Goal: Task Accomplishment & Management: Manage account settings

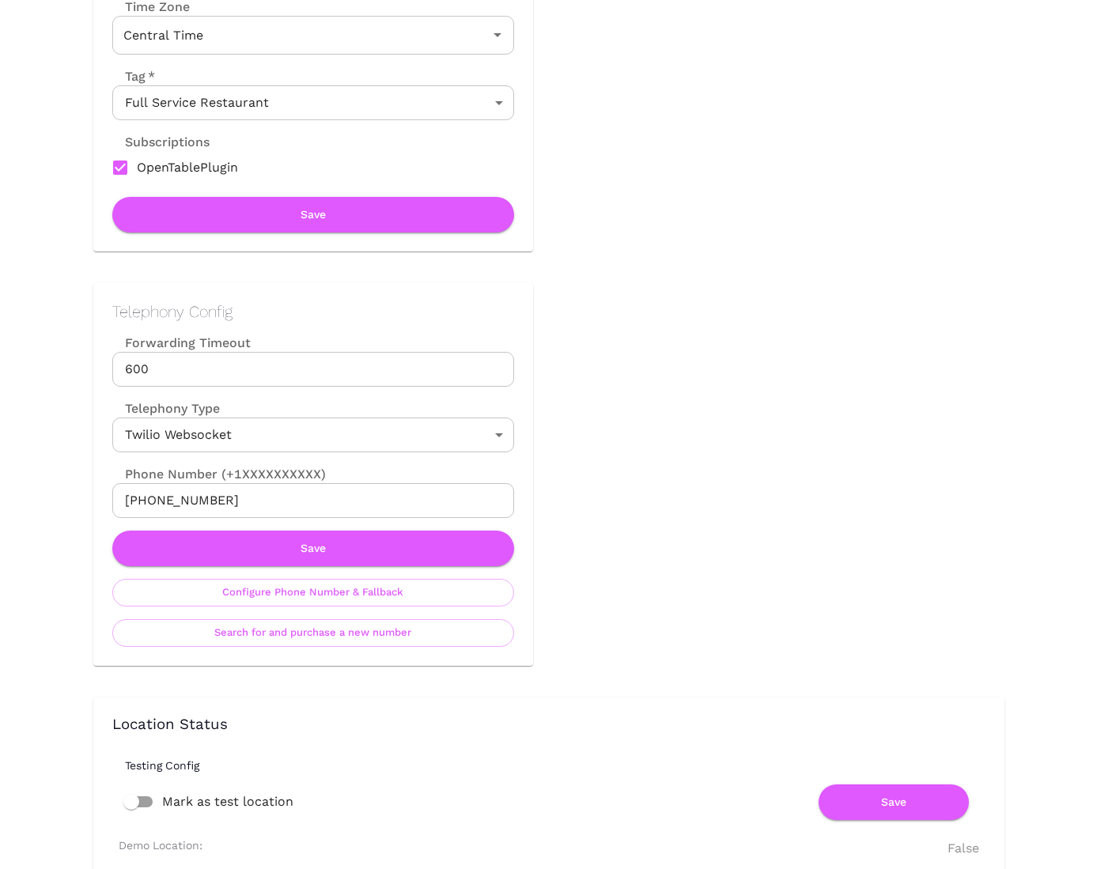
scroll to position [52, 0]
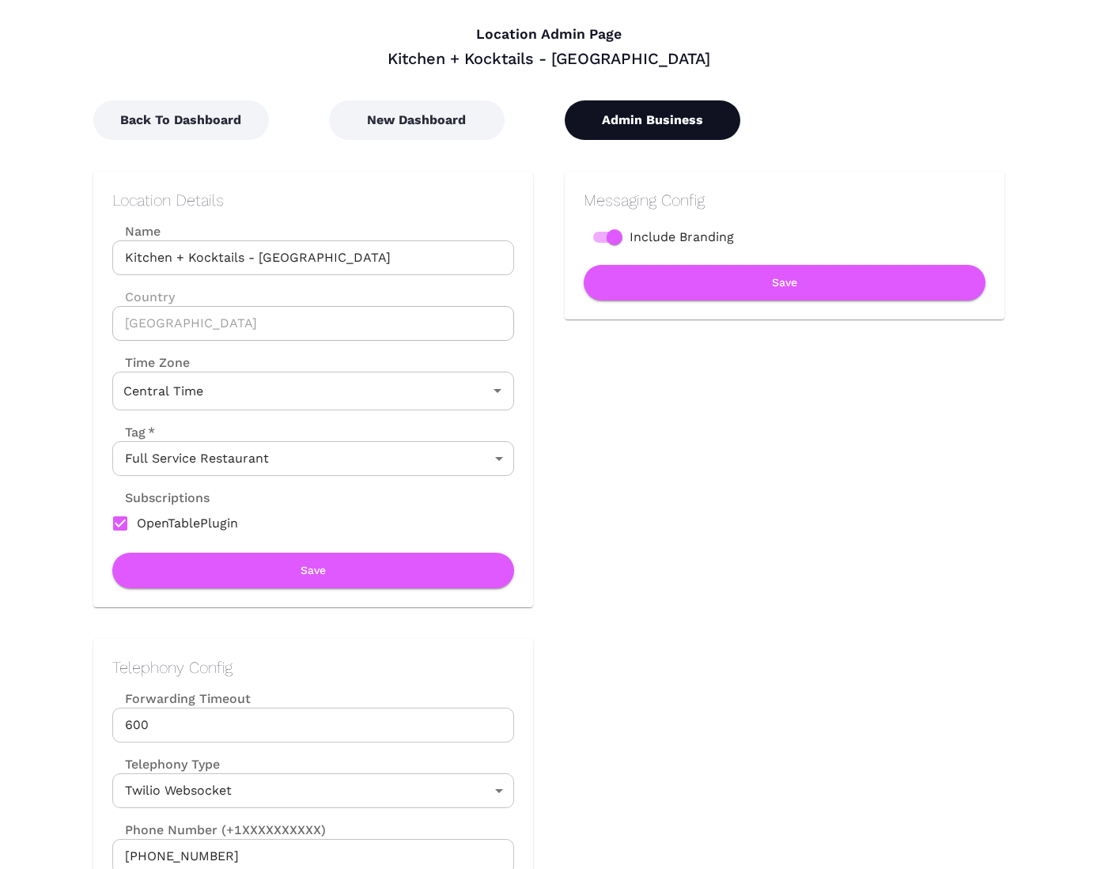
click at [700, 110] on button "Admin Business" at bounding box center [652, 120] width 176 height 40
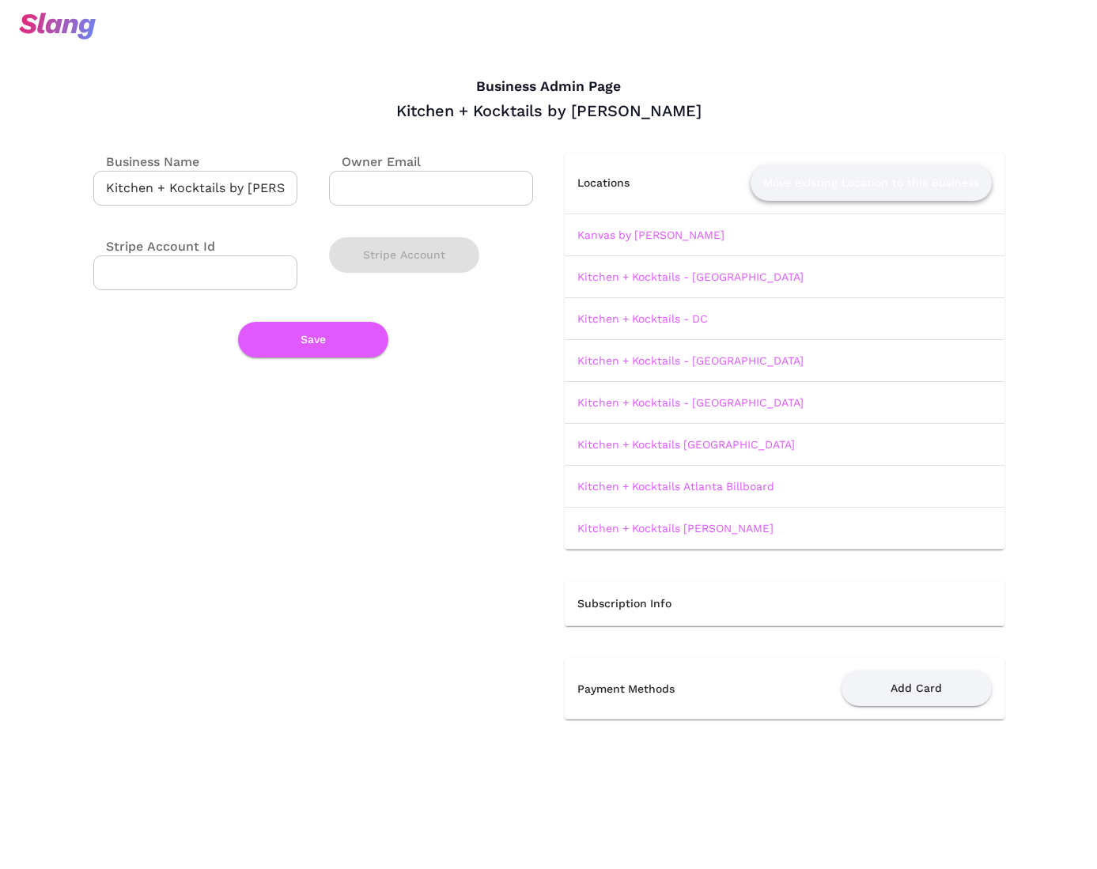
click at [844, 180] on button "Move existing Location to this Business" at bounding box center [870, 183] width 241 height 36
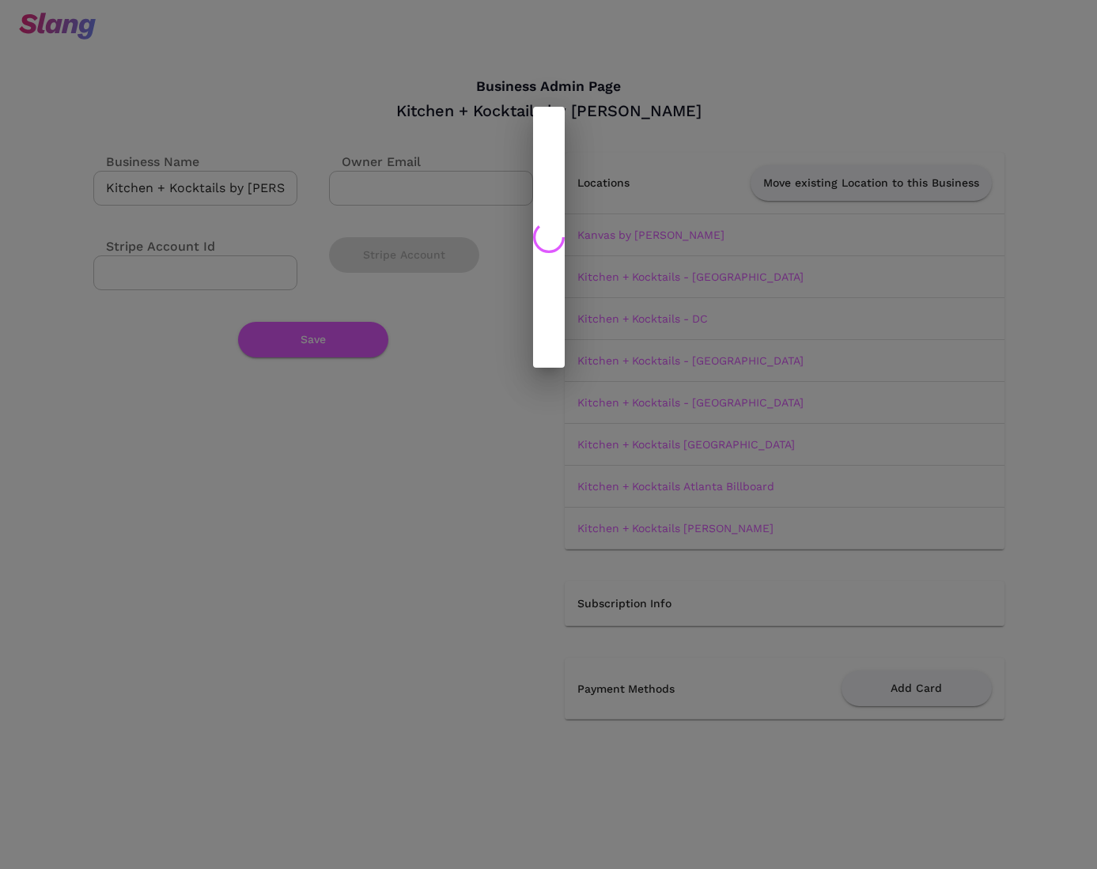
click at [795, 64] on div at bounding box center [548, 237] width 1097 height 474
click at [557, 230] on icon at bounding box center [549, 237] width 32 height 32
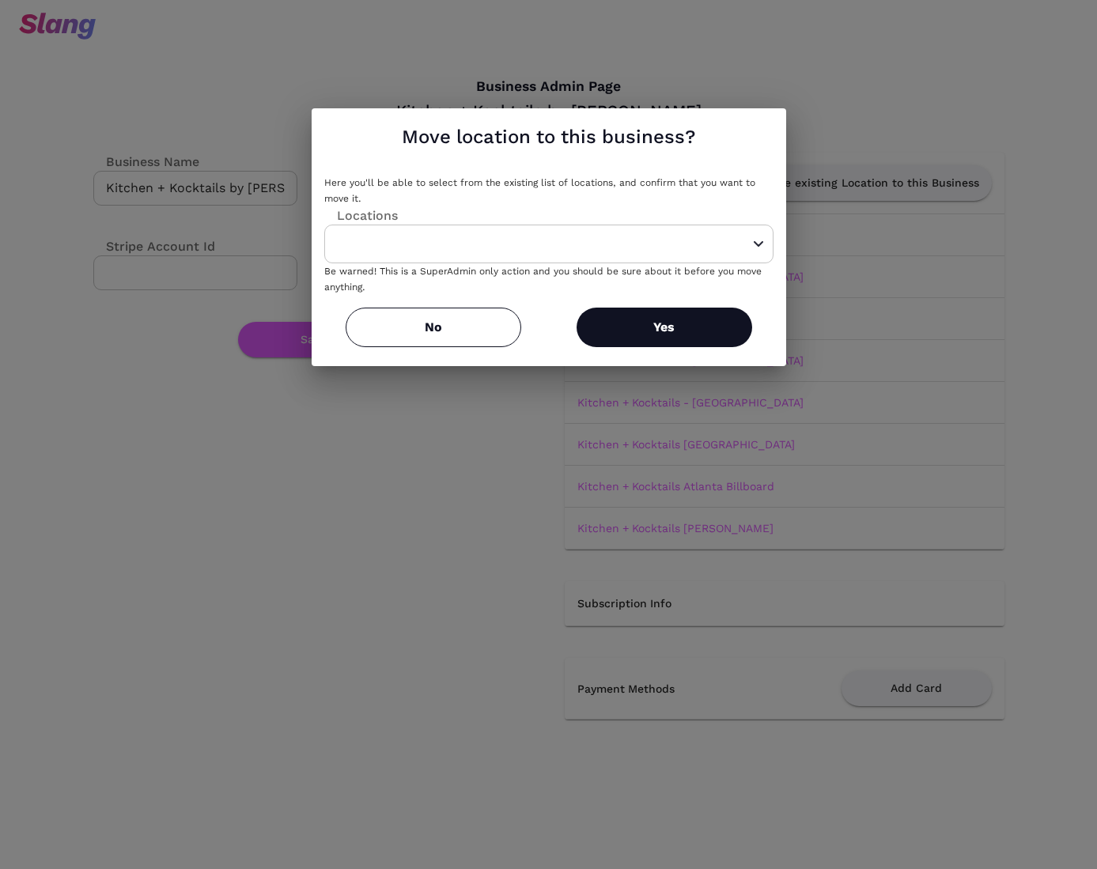
type input "Please select a location"
click at [433, 328] on button "No" at bounding box center [433, 328] width 176 height 40
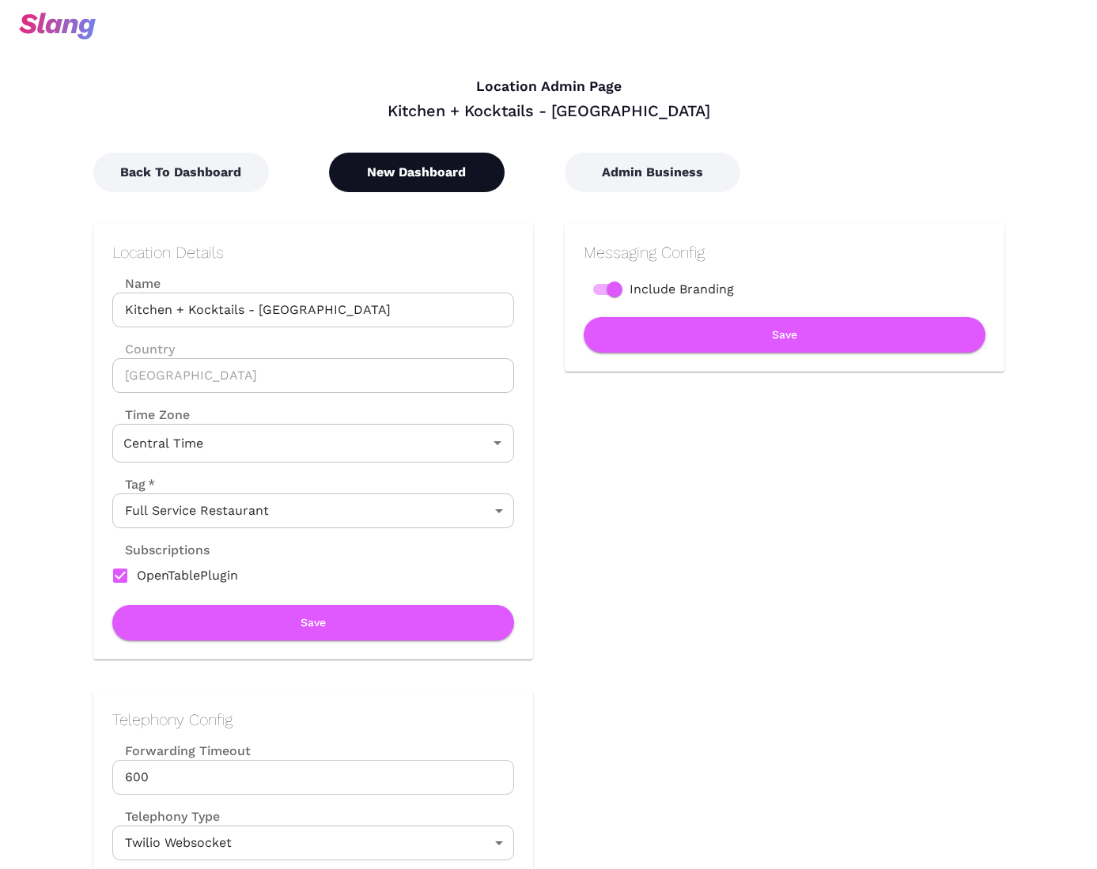
click at [414, 173] on button "New Dashboard" at bounding box center [417, 173] width 176 height 40
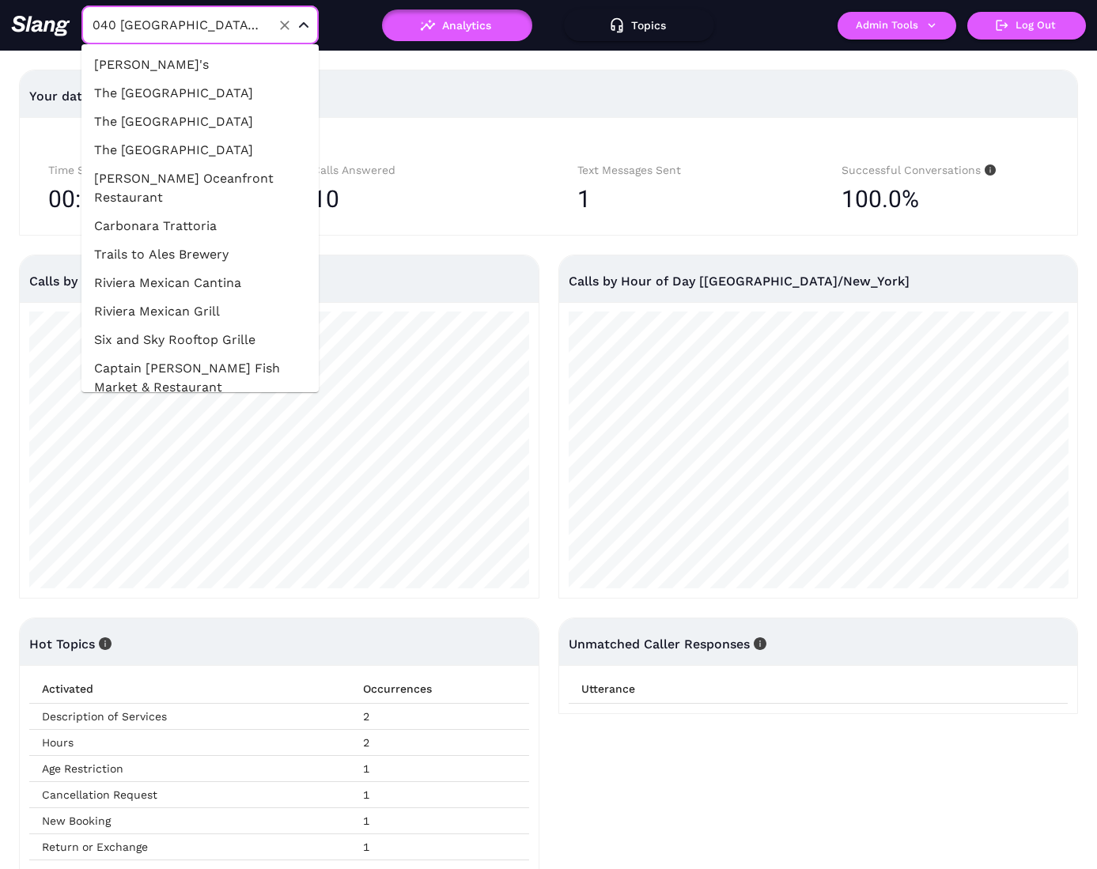
click at [167, 28] on input "040 [GEOGRAPHIC_DATA] [GEOGRAPHIC_DATA]" at bounding box center [176, 25] width 174 height 25
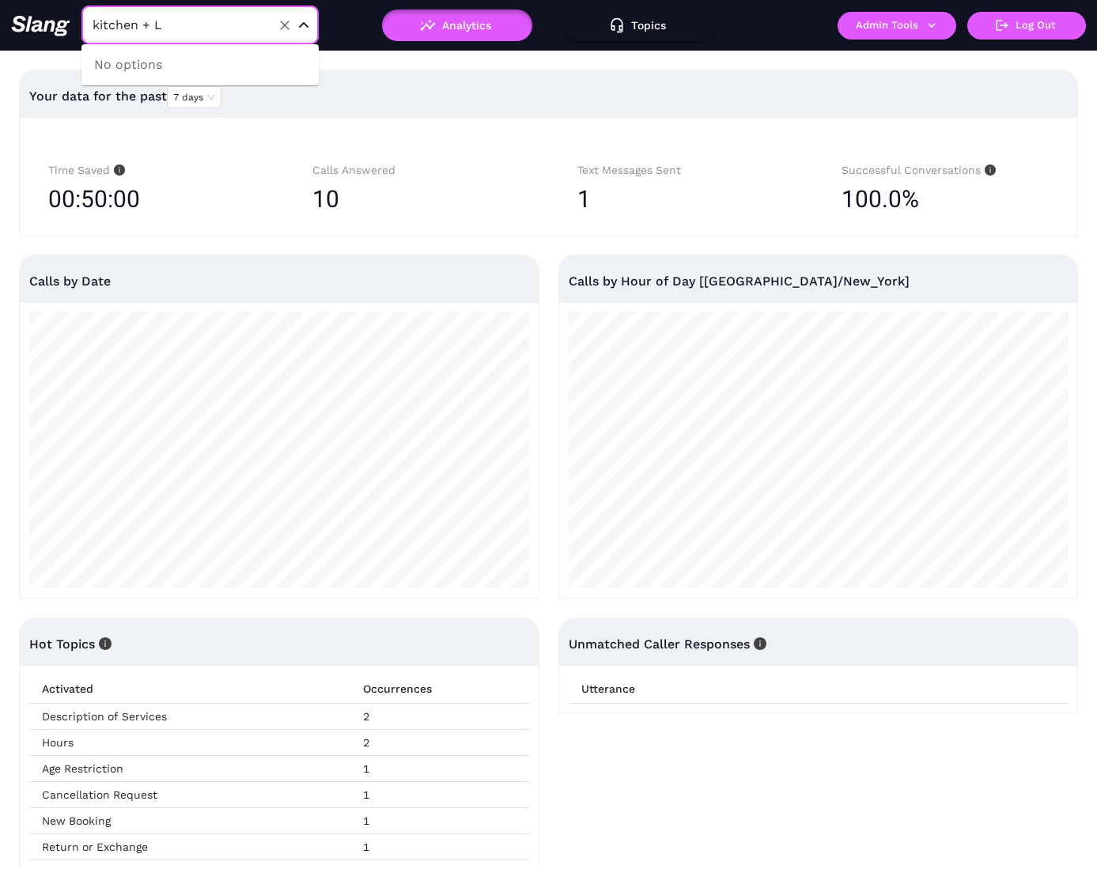
type input "kitchen +"
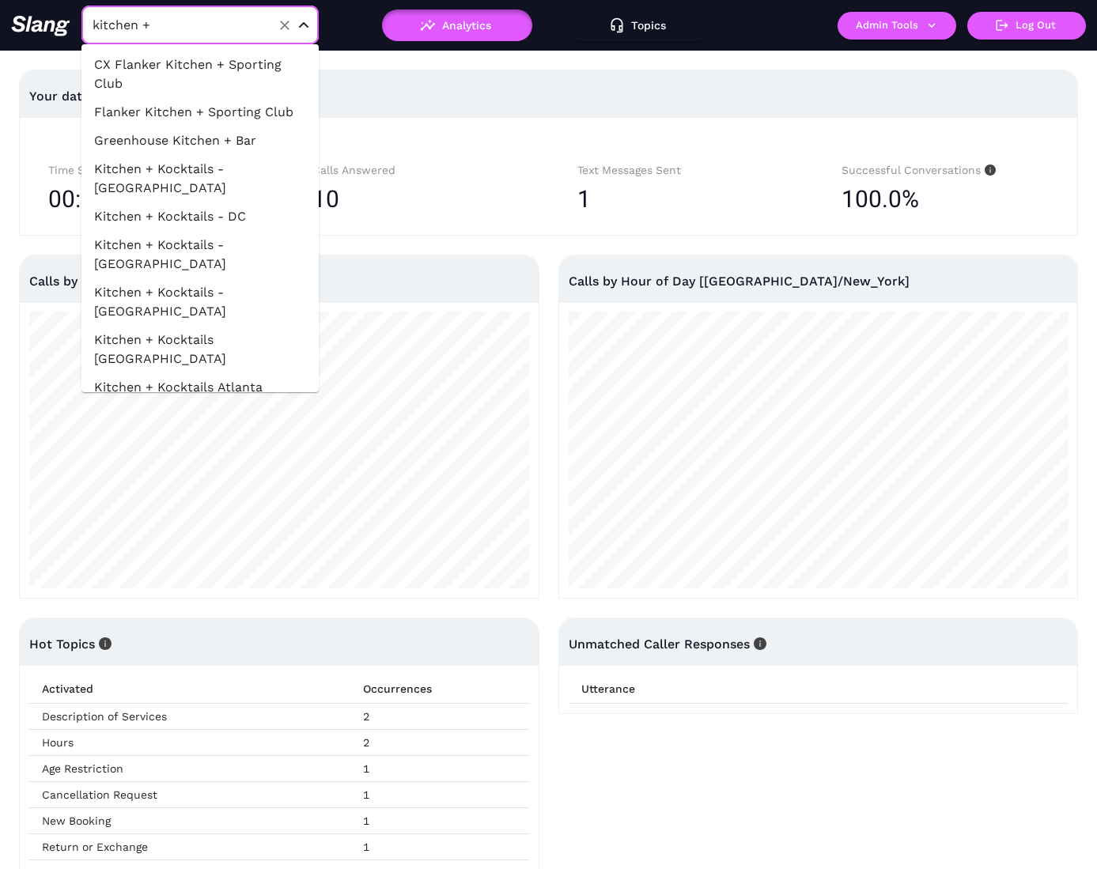
click at [251, 167] on li "Kitchen + Kocktails - [GEOGRAPHIC_DATA]" at bounding box center [199, 178] width 237 height 47
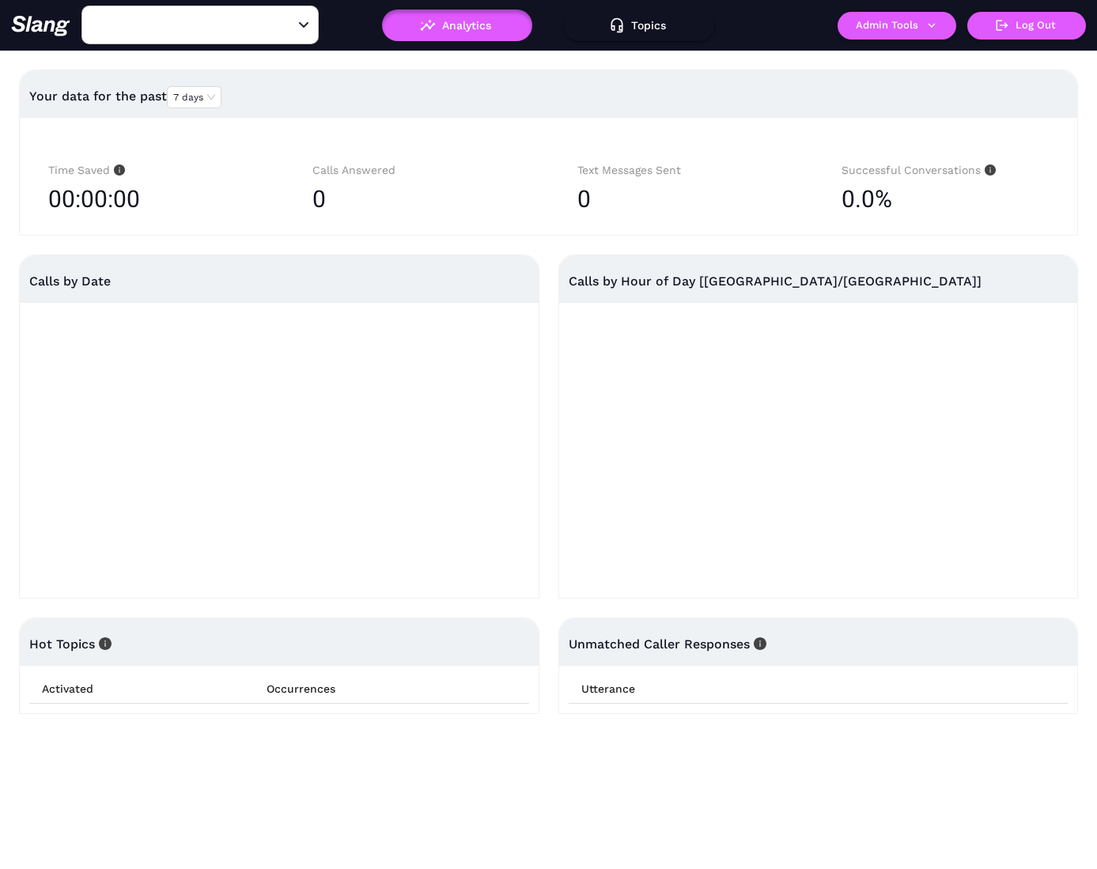
type input "Kitchen + Kocktails - [GEOGRAPHIC_DATA]"
click at [934, 30] on icon "button" at bounding box center [931, 25] width 14 height 14
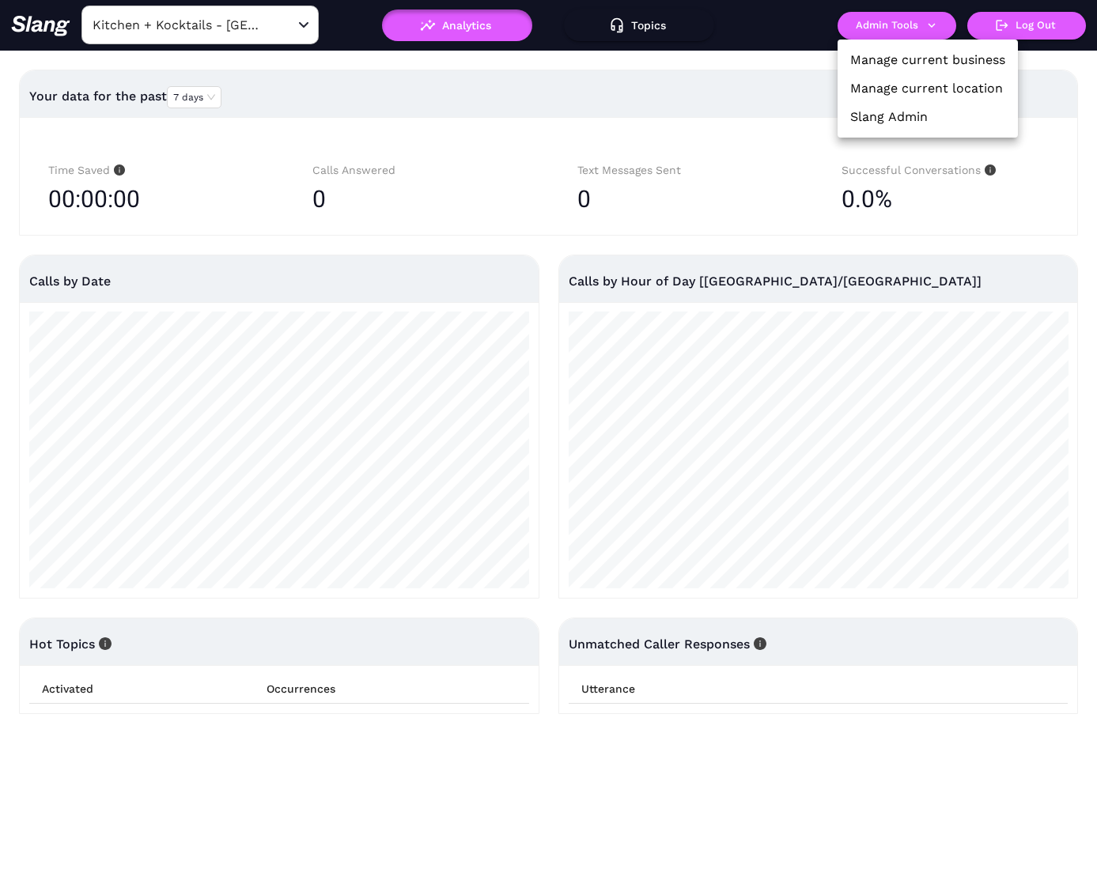
click at [910, 81] on link "Manage current location" at bounding box center [926, 88] width 153 height 19
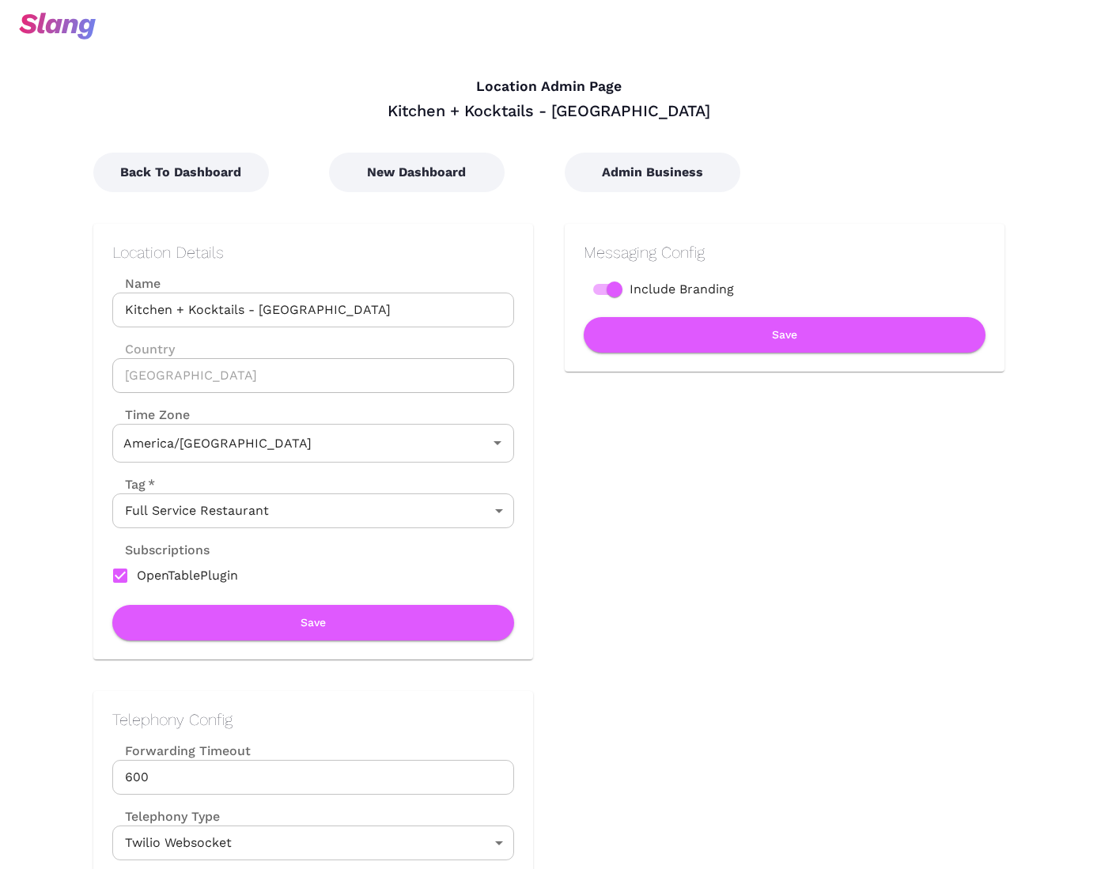
type input "Central Time"
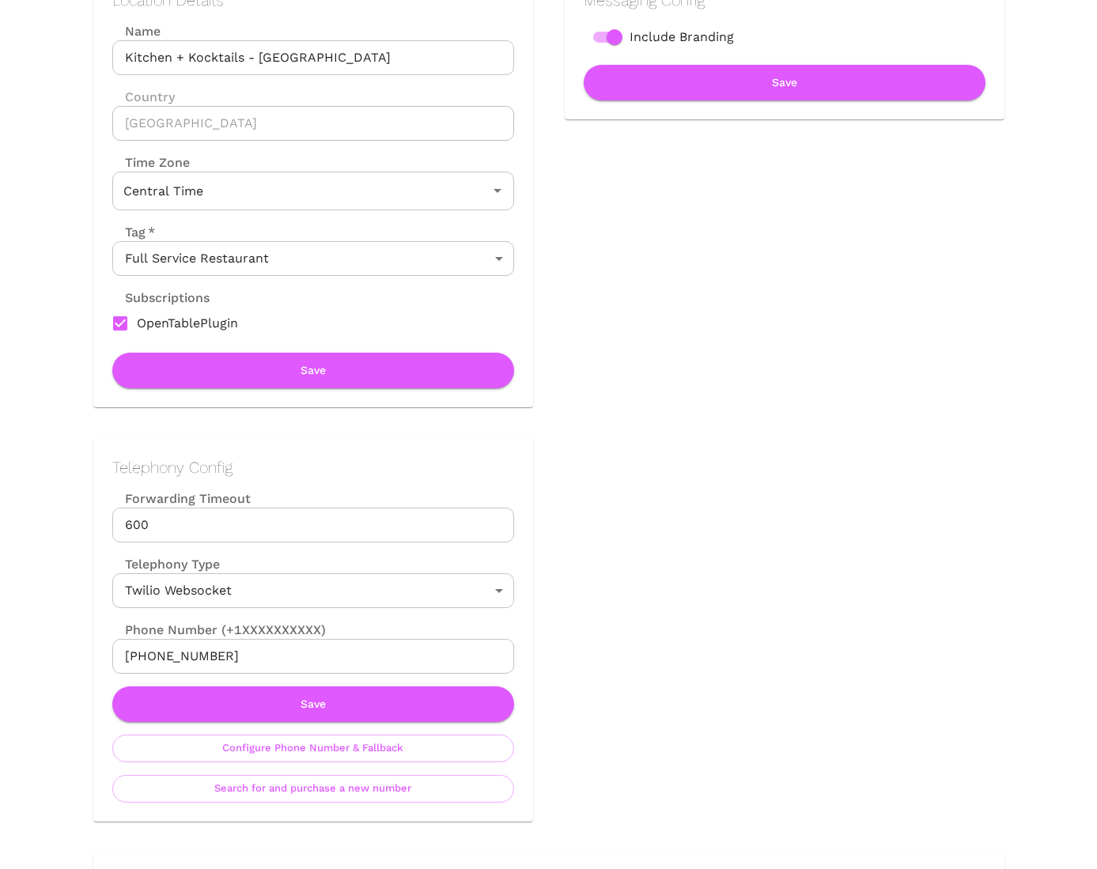
scroll to position [227, 0]
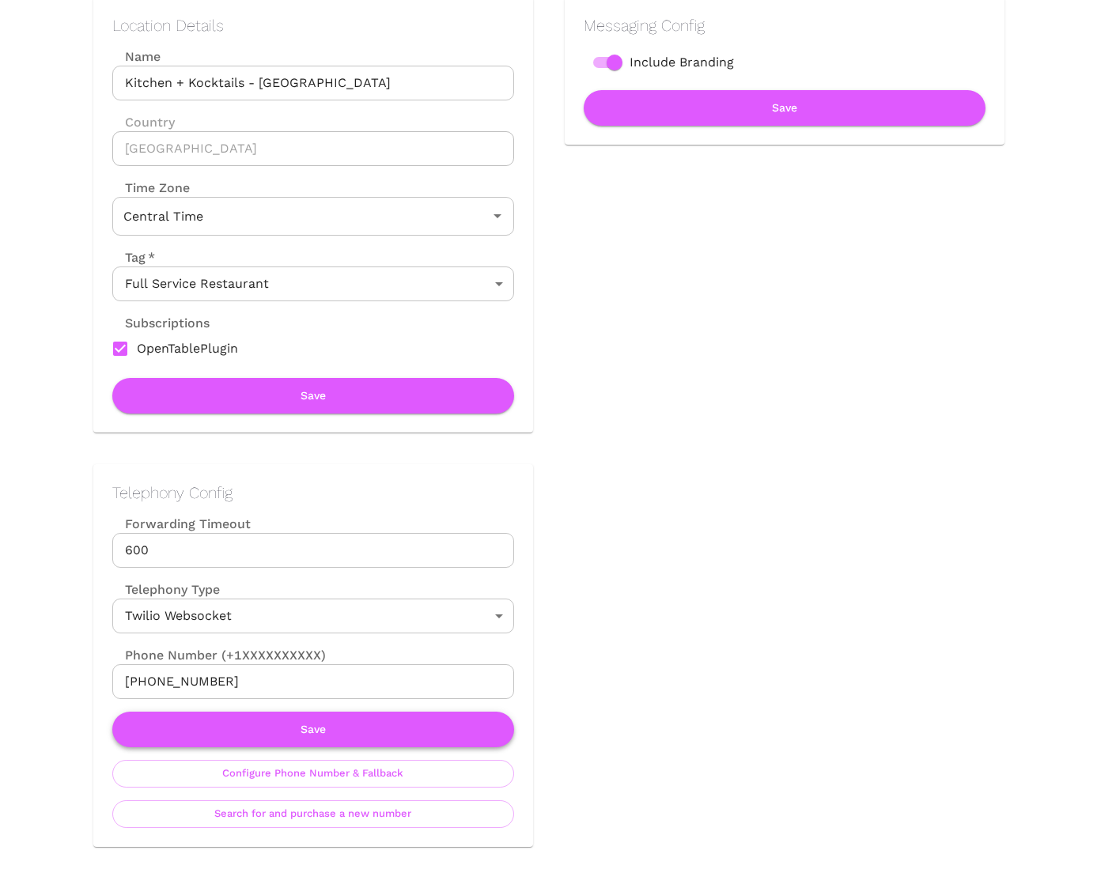
click at [460, 724] on button "Save" at bounding box center [313, 730] width 402 height 36
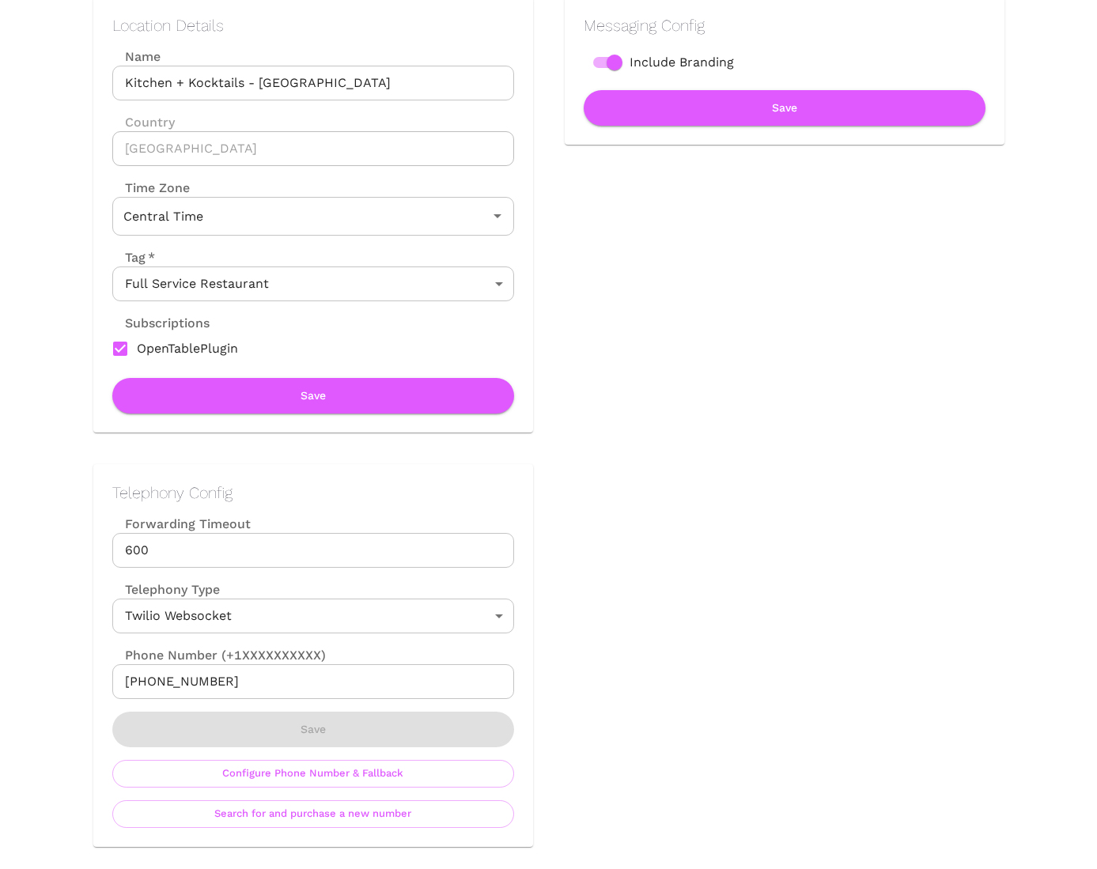
scroll to position [0, 0]
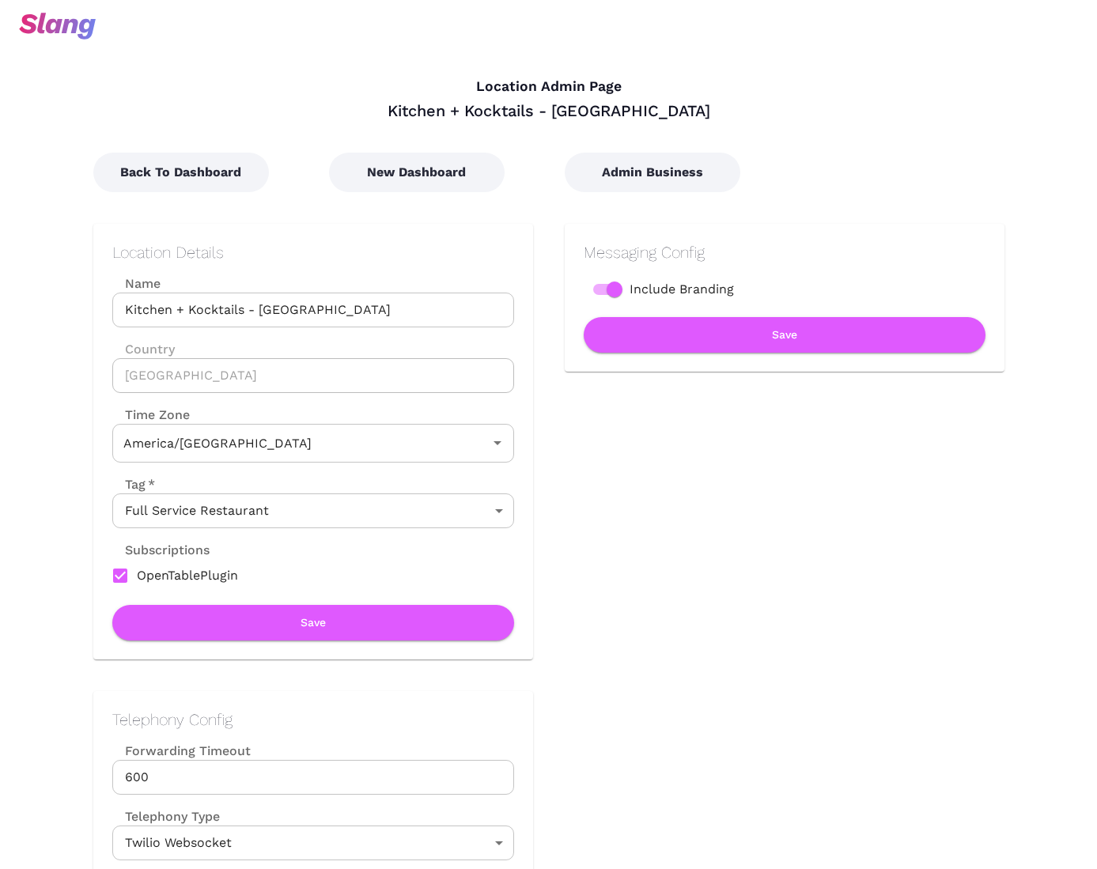
type input "Central Time"
click at [435, 622] on button "Save" at bounding box center [313, 623] width 402 height 36
type input "Central Time"
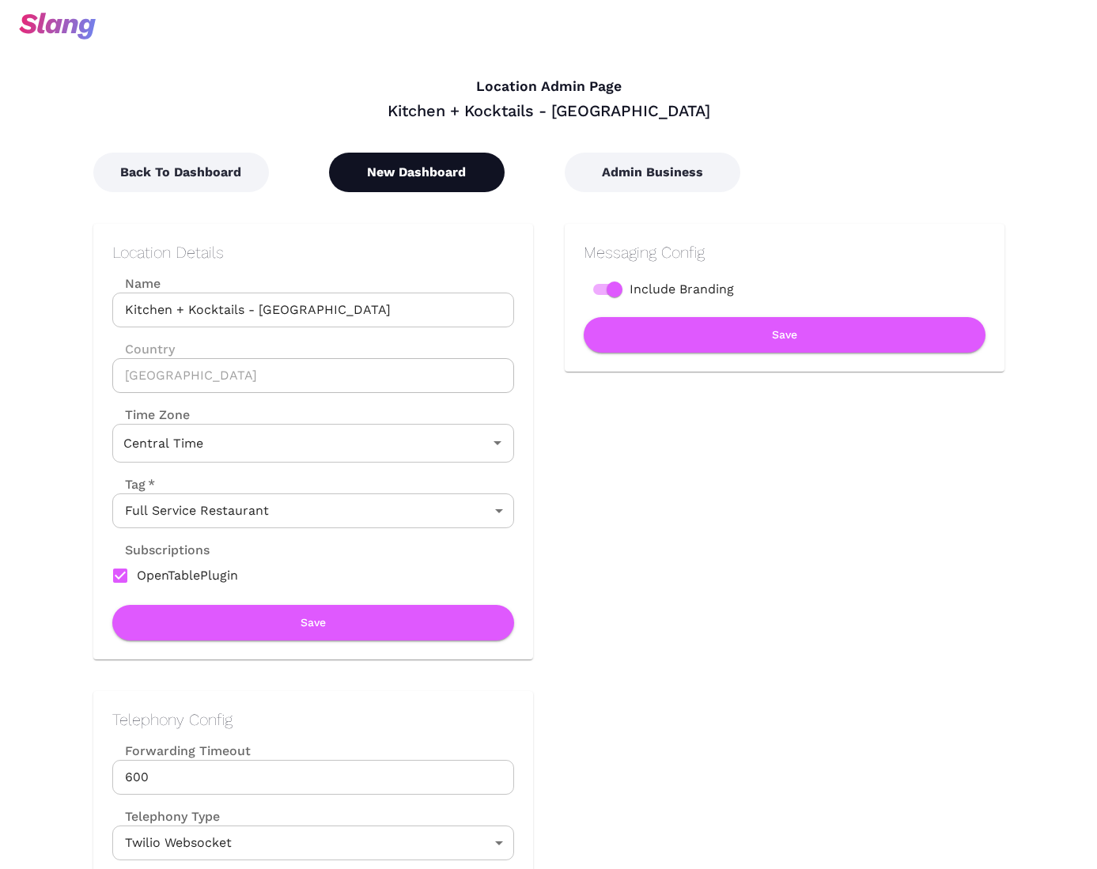
click at [425, 157] on button "New Dashboard" at bounding box center [417, 173] width 176 height 40
